Goal: Transaction & Acquisition: Book appointment/travel/reservation

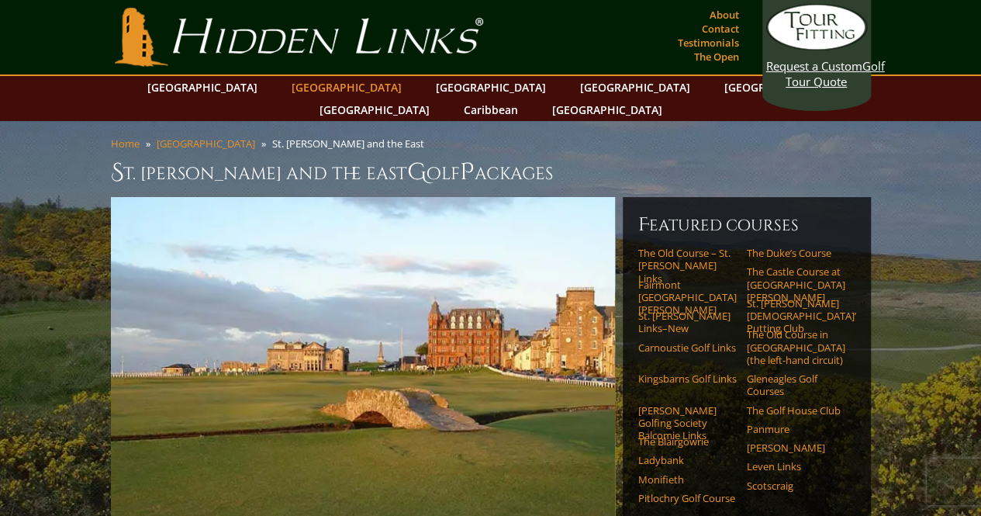
click at [323, 85] on link "[GEOGRAPHIC_DATA]" at bounding box center [347, 87] width 126 height 22
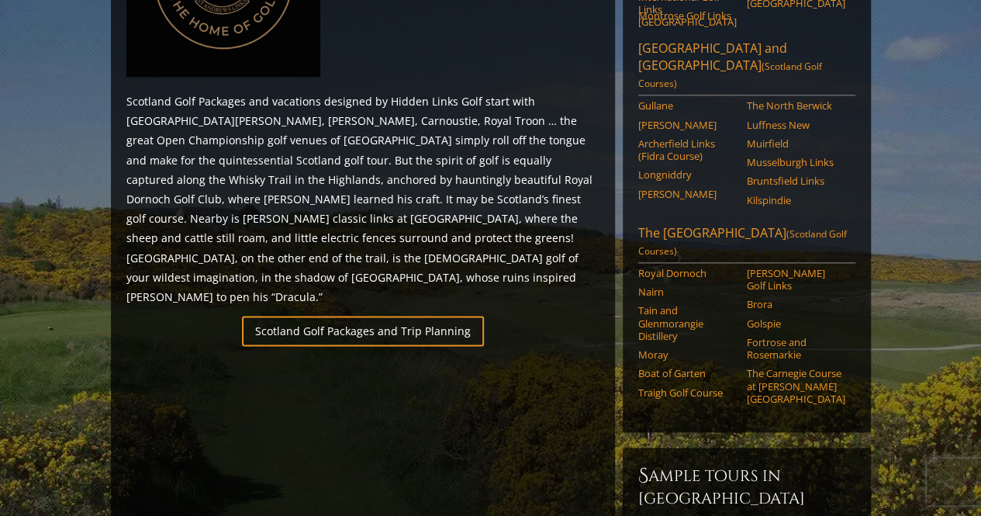
scroll to position [1032, 0]
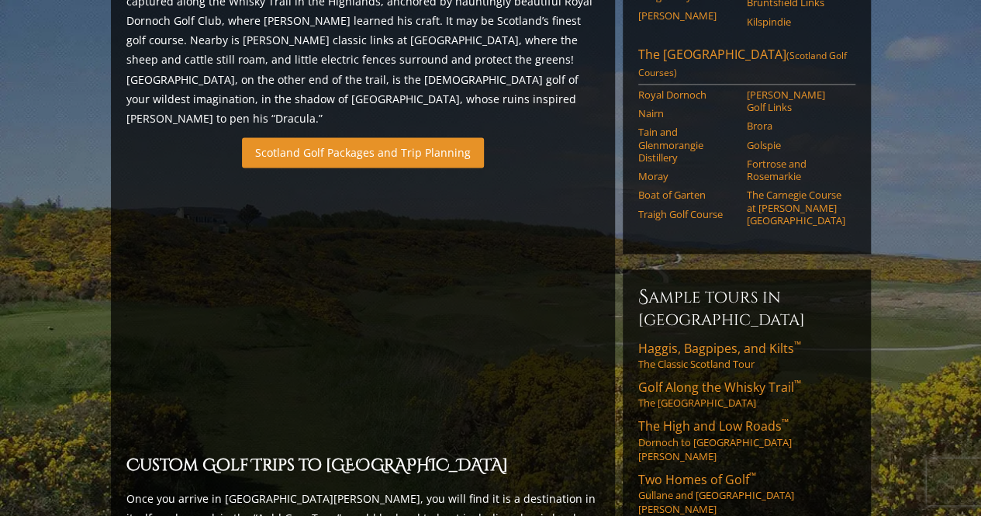
click at [389, 137] on link "Scotland Golf Packages and Trip Planning" at bounding box center [363, 152] width 242 height 30
